Goal: Navigation & Orientation: Find specific page/section

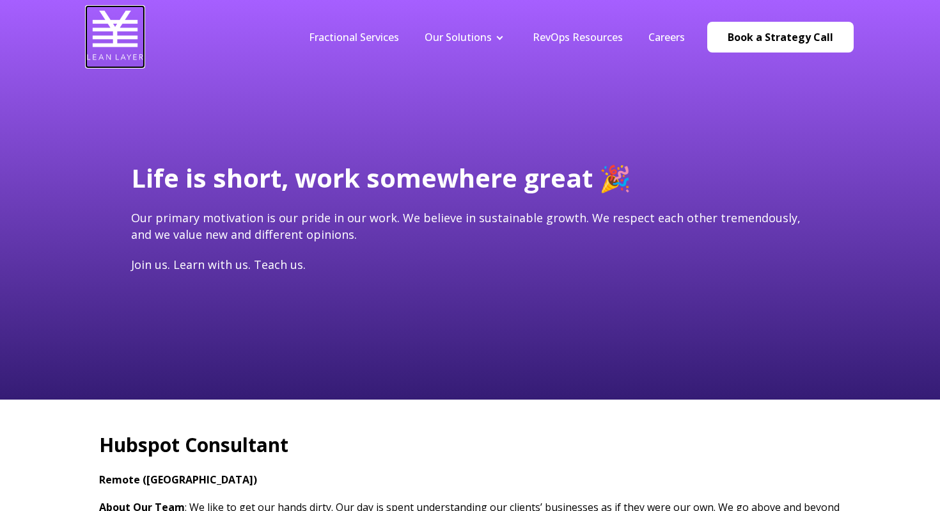
click at [102, 47] on img at bounding box center [115, 35] width 58 height 58
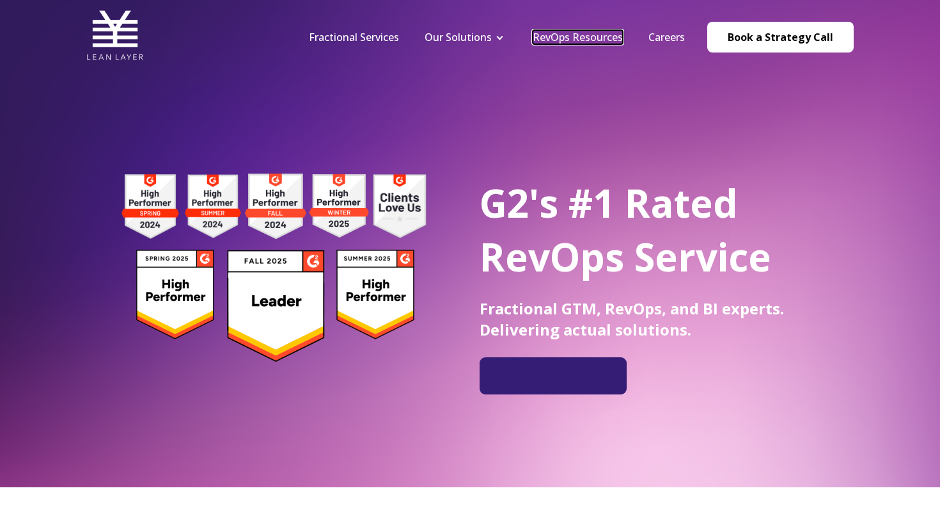
click at [578, 35] on link "RevOps Resources" at bounding box center [578, 37] width 90 height 14
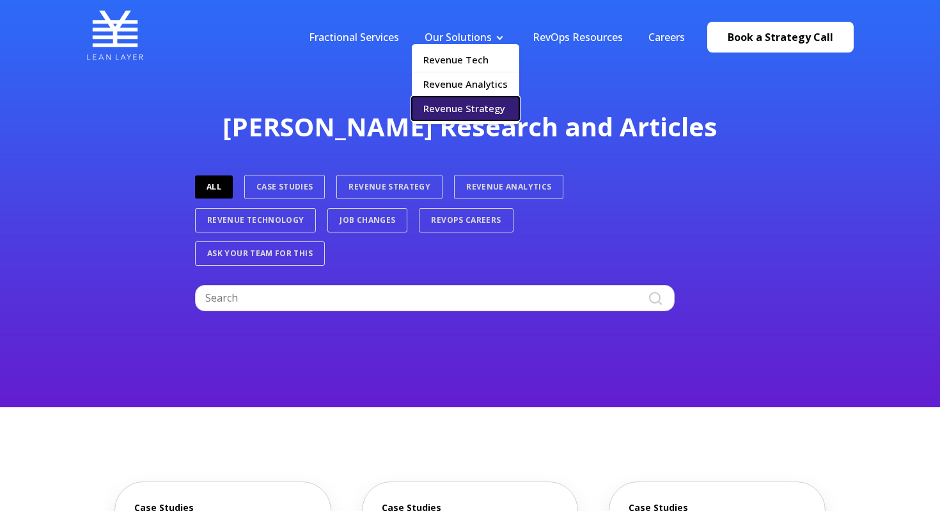
click at [491, 111] on link "Revenue Strategy" at bounding box center [465, 109] width 107 height 24
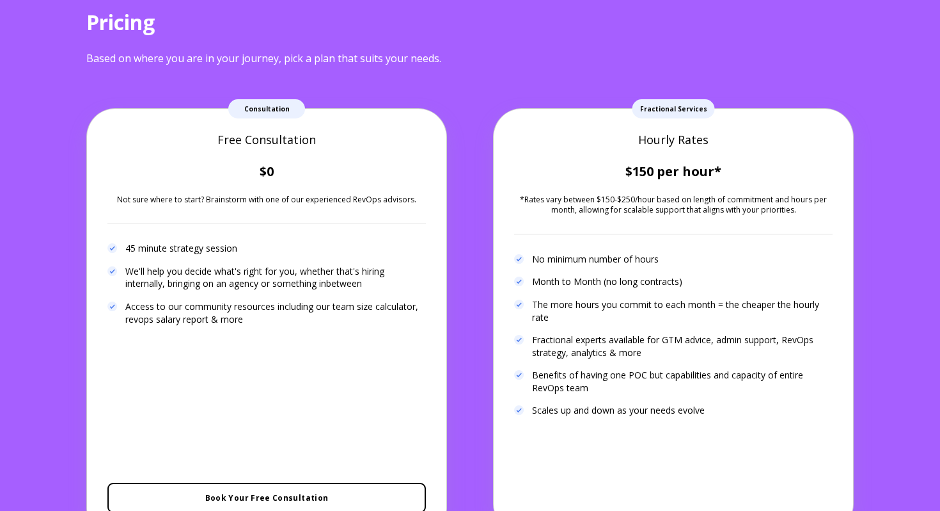
scroll to position [2479, 0]
